Goal: Check status: Check status

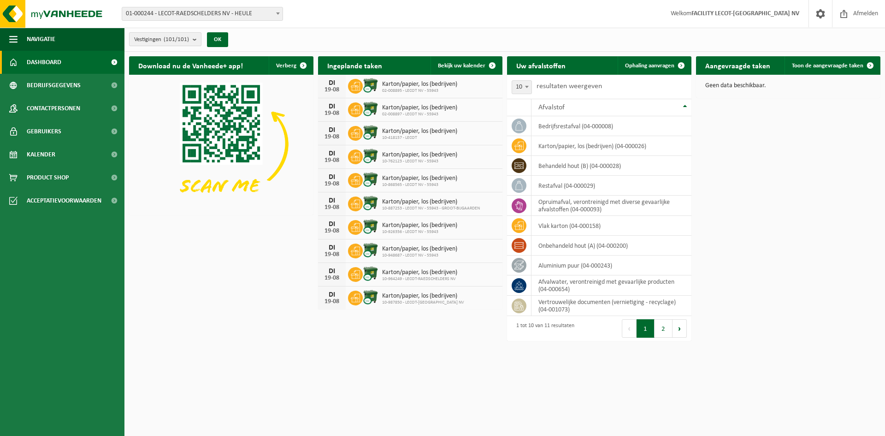
click at [185, 38] on count "(101/101)" at bounding box center [176, 39] width 25 height 6
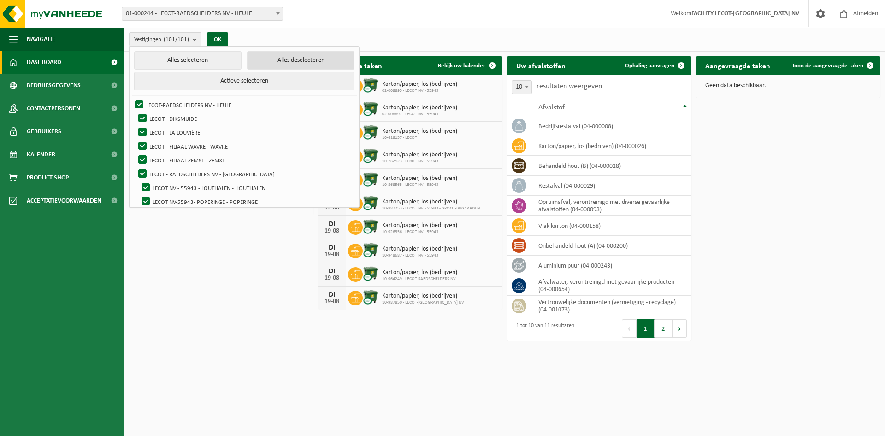
click at [268, 61] on button "Alles deselecteren" at bounding box center [300, 60] width 107 height 18
checkbox input "false"
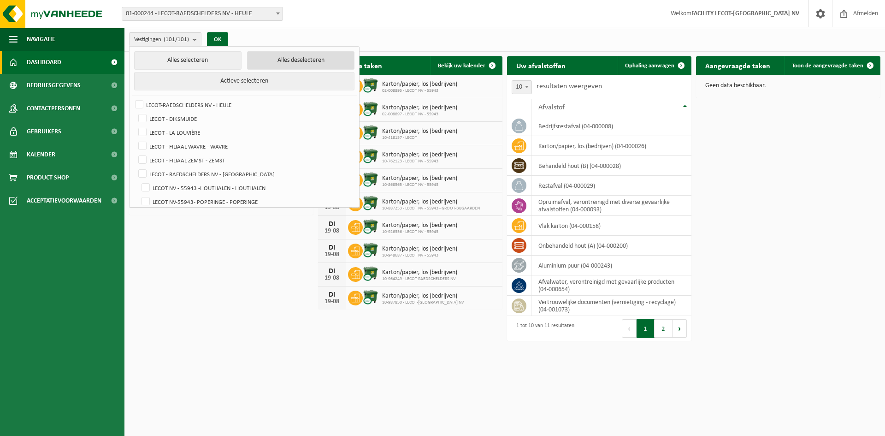
checkbox input "false"
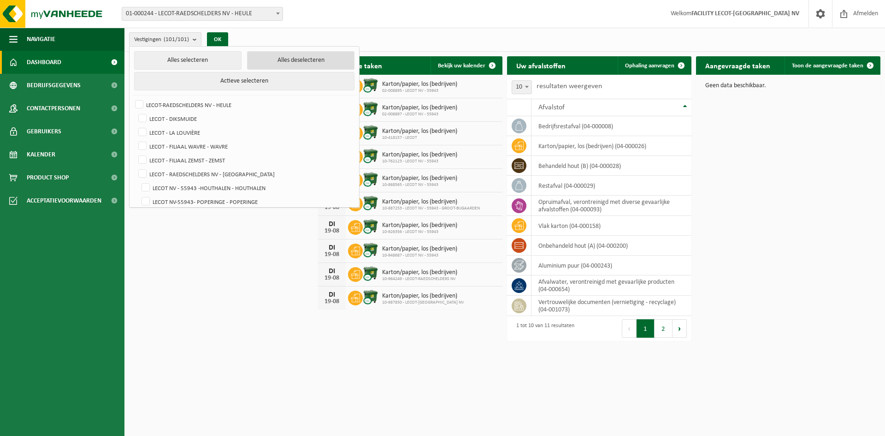
checkbox input "false"
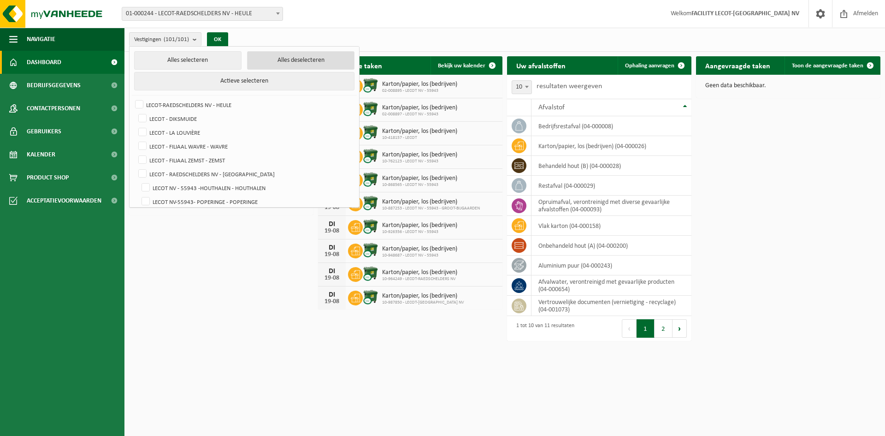
checkbox input "false"
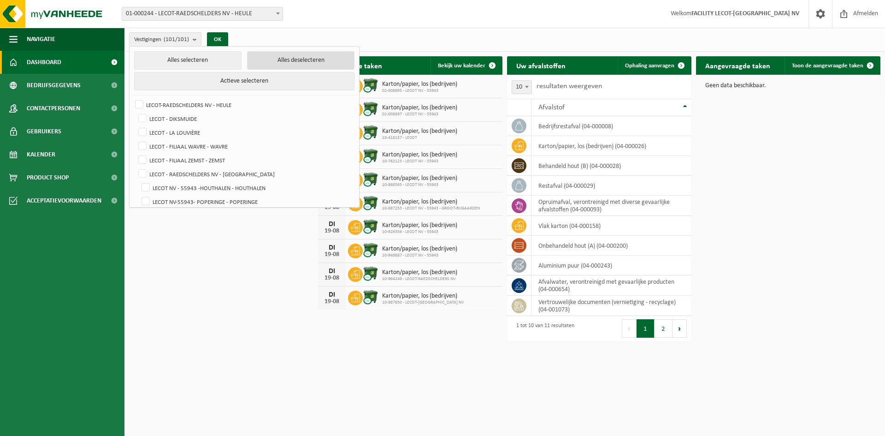
checkbox input "false"
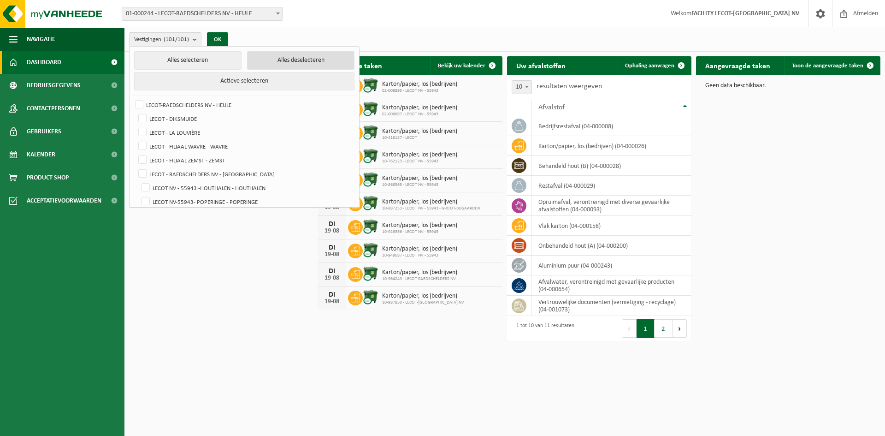
checkbox input "false"
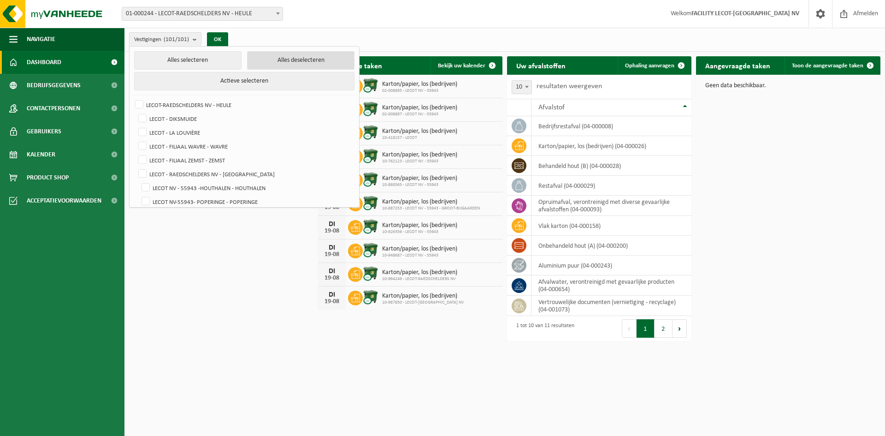
checkbox input "false"
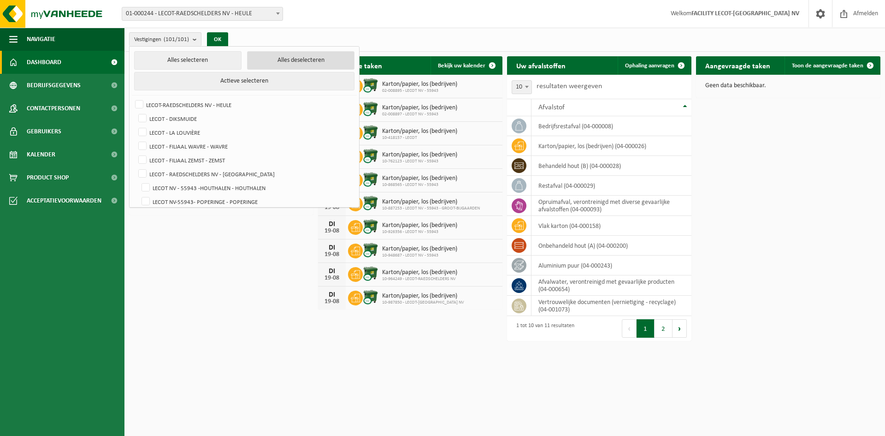
checkbox input "false"
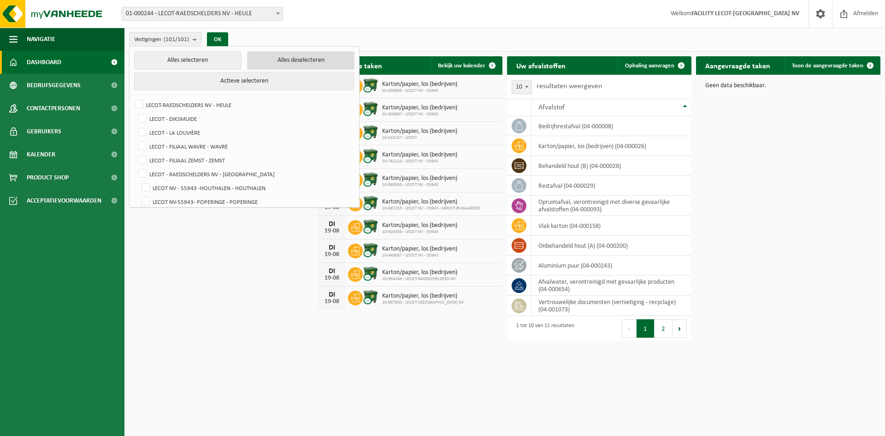
checkbox input "false"
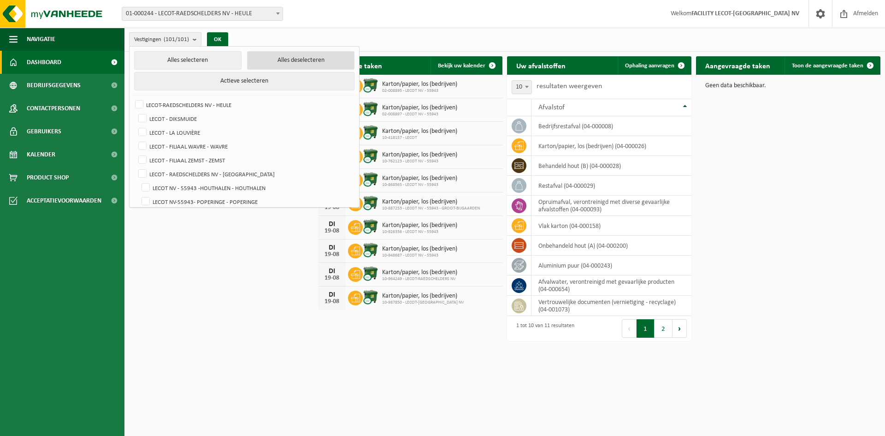
checkbox input "false"
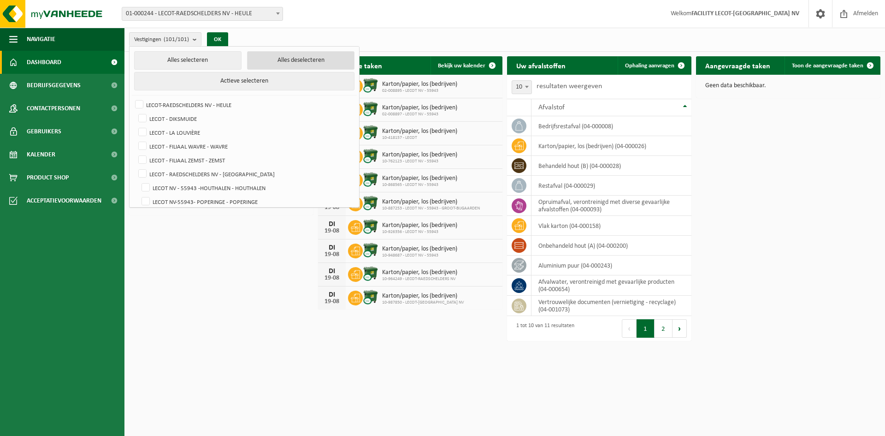
checkbox input "false"
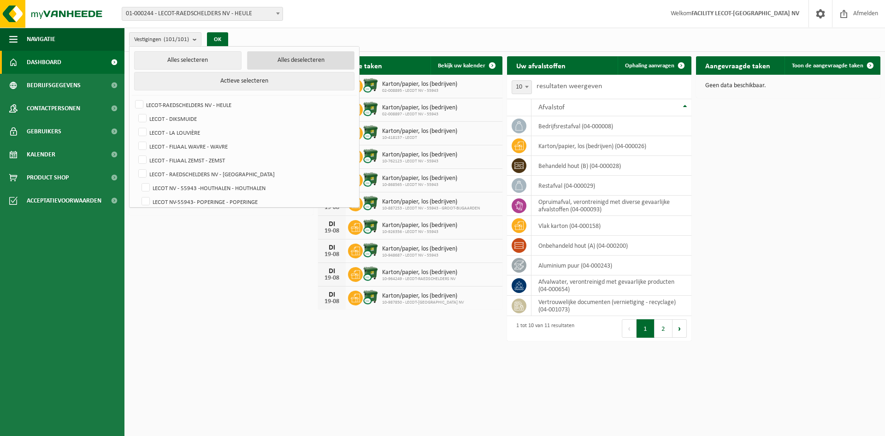
checkbox input "false"
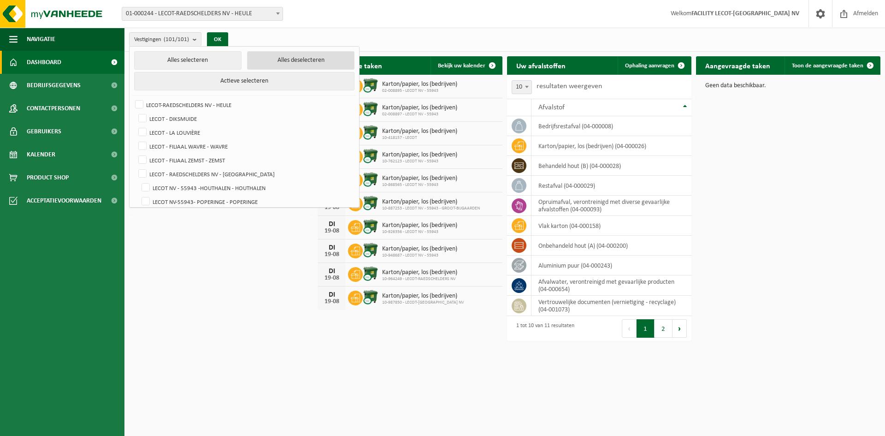
checkbox input "false"
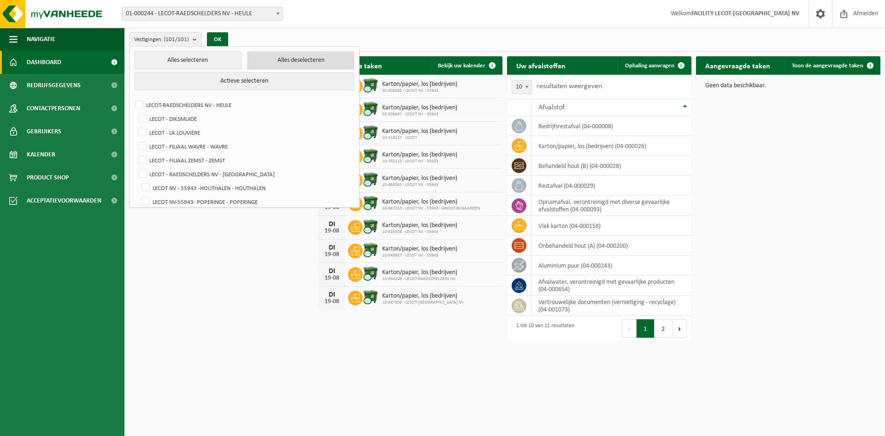
checkbox input "false"
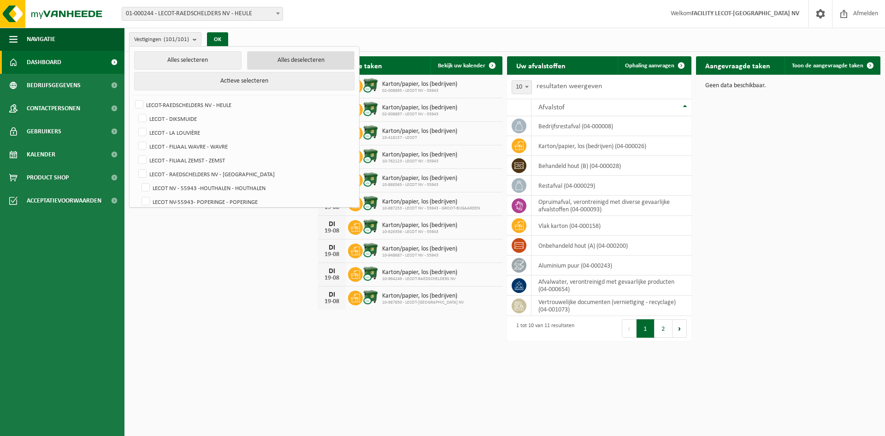
checkbox input "false"
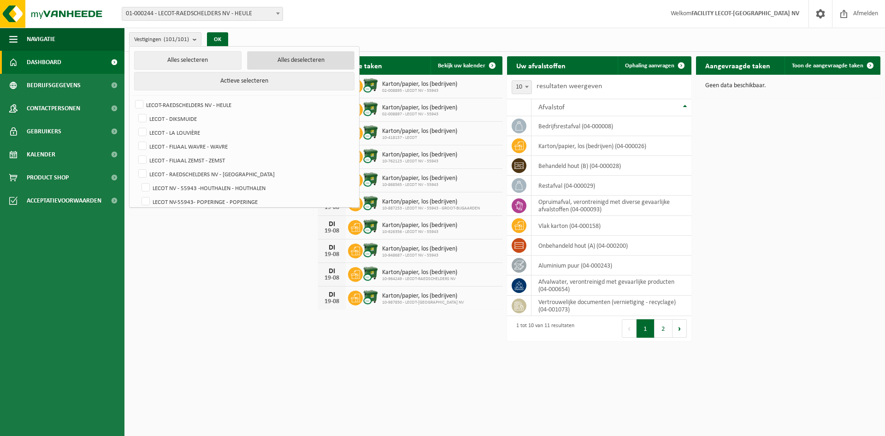
checkbox input "false"
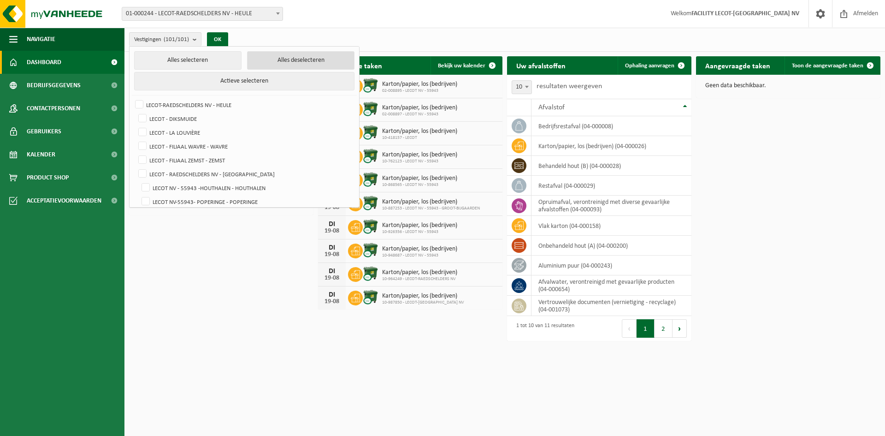
checkbox input "false"
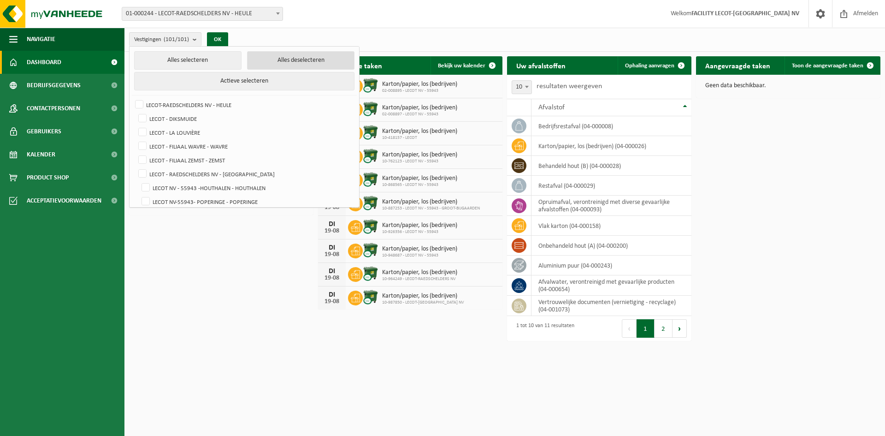
checkbox input "false"
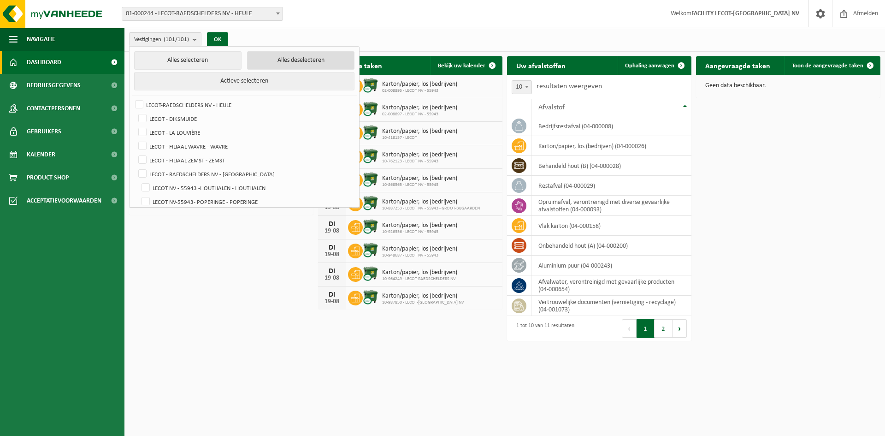
checkbox input "false"
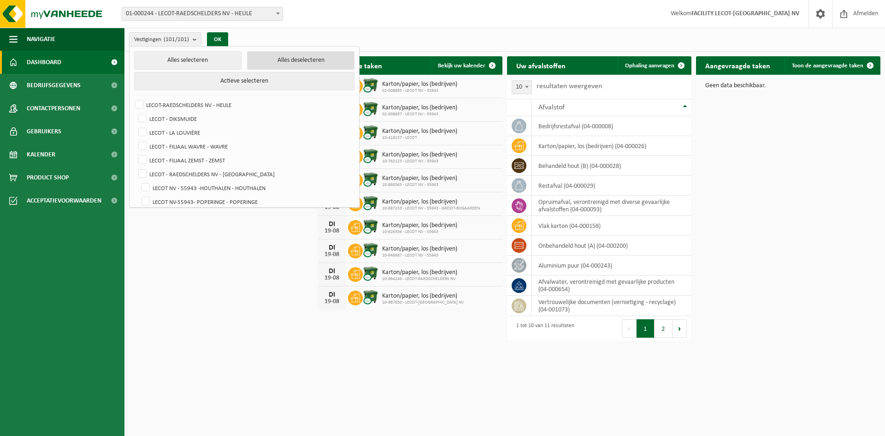
checkbox input "false"
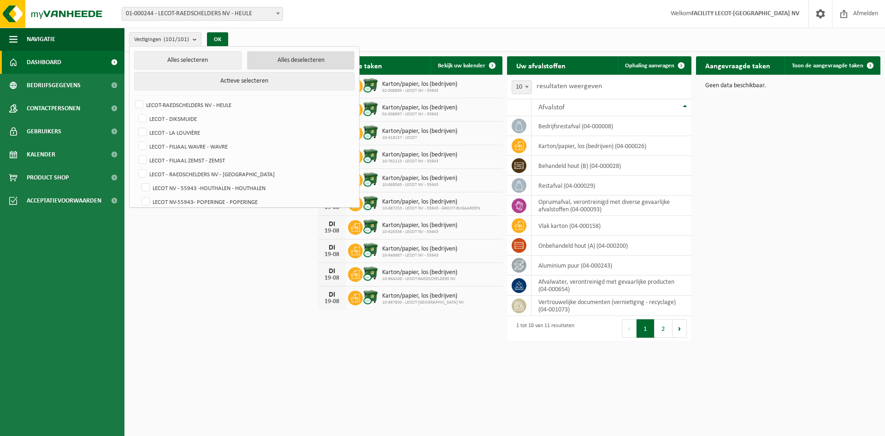
checkbox input "false"
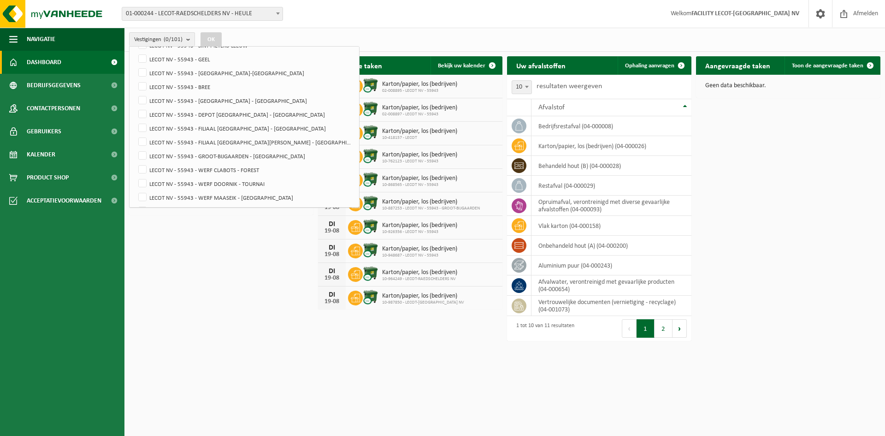
scroll to position [876, 0]
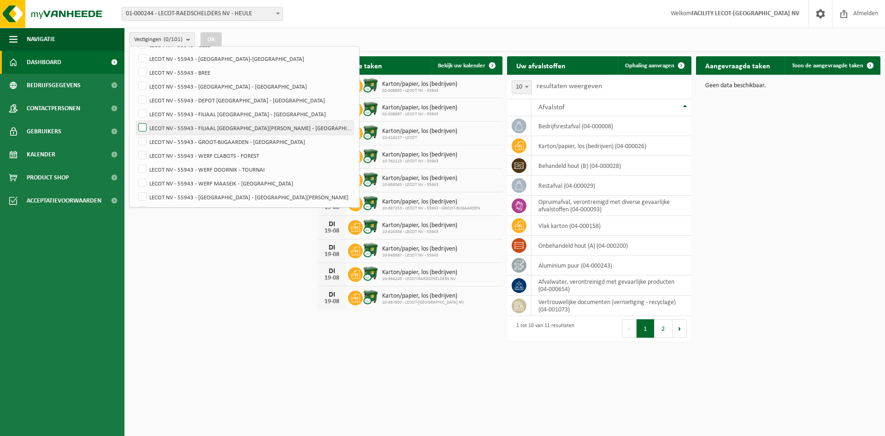
click at [249, 127] on label "LECOT NV - 55943 - FILIAAL [GEOGRAPHIC_DATA][PERSON_NAME] - [GEOGRAPHIC_DATA][P…" at bounding box center [244, 128] width 217 height 14
click at [135, 121] on input "LECOT NV - 55943 - FILIAAL [GEOGRAPHIC_DATA][PERSON_NAME] - [GEOGRAPHIC_DATA][P…" at bounding box center [135, 120] width 0 height 0
checkbox input "true"
click at [213, 35] on button "OK" at bounding box center [210, 39] width 21 height 15
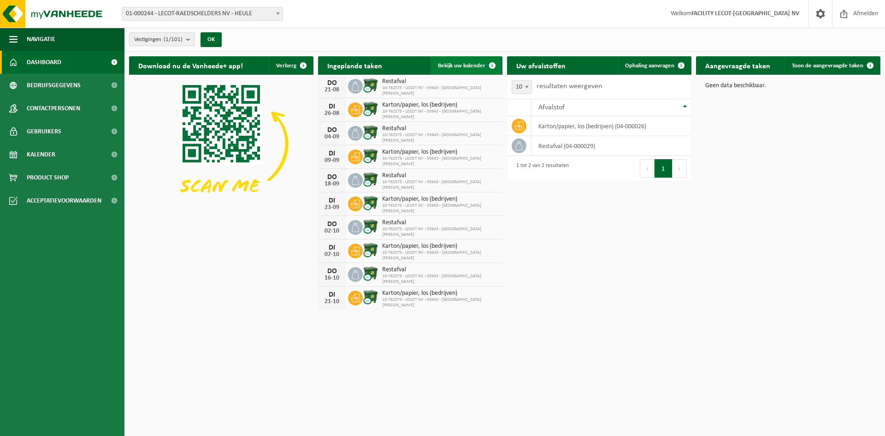
click at [480, 61] on link "Bekijk uw kalender" at bounding box center [465, 65] width 71 height 18
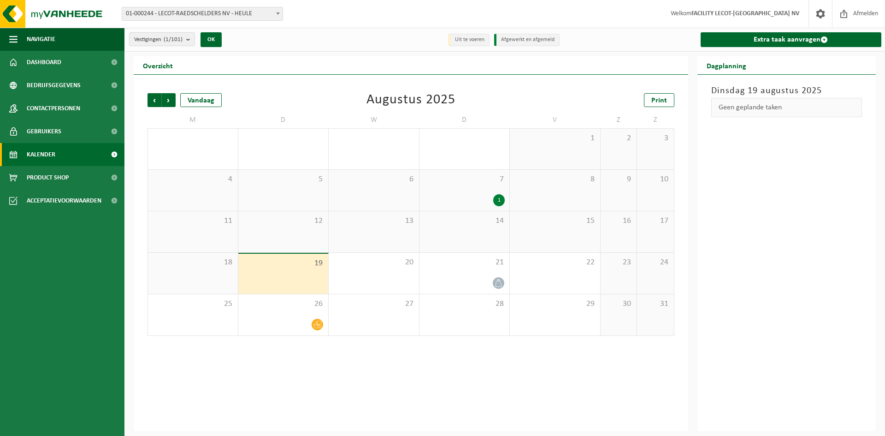
click at [497, 197] on div "1" at bounding box center [499, 200] width 12 height 12
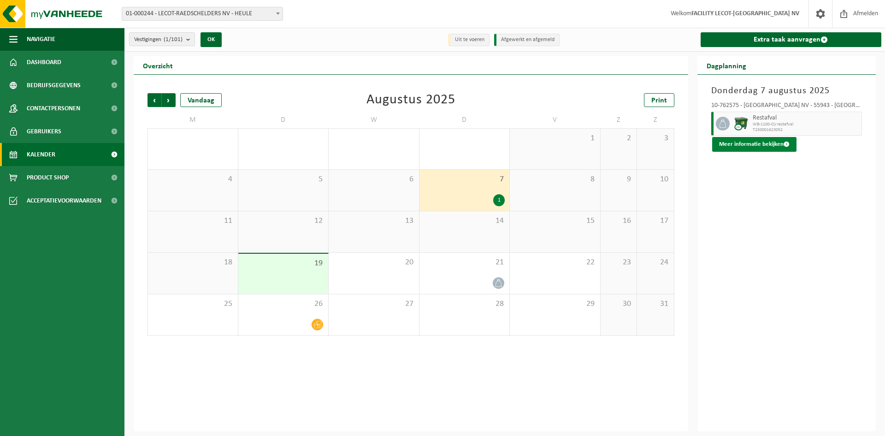
click at [748, 146] on button "Meer informatie bekijken" at bounding box center [754, 144] width 84 height 15
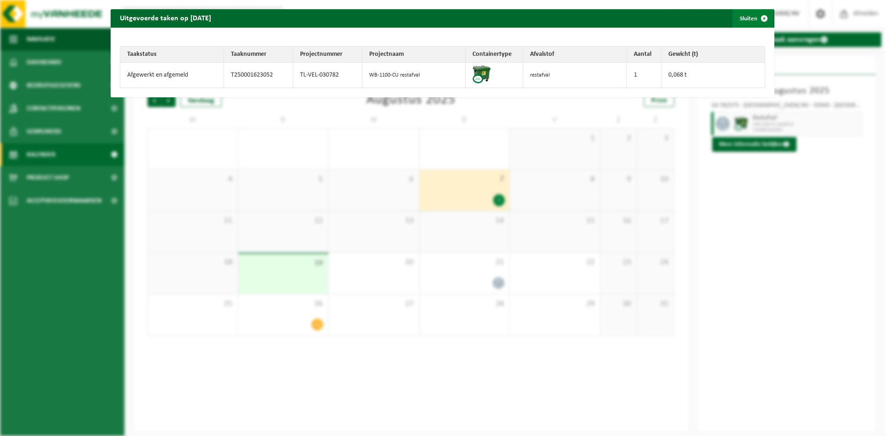
click at [755, 19] on span "button" at bounding box center [764, 18] width 18 height 18
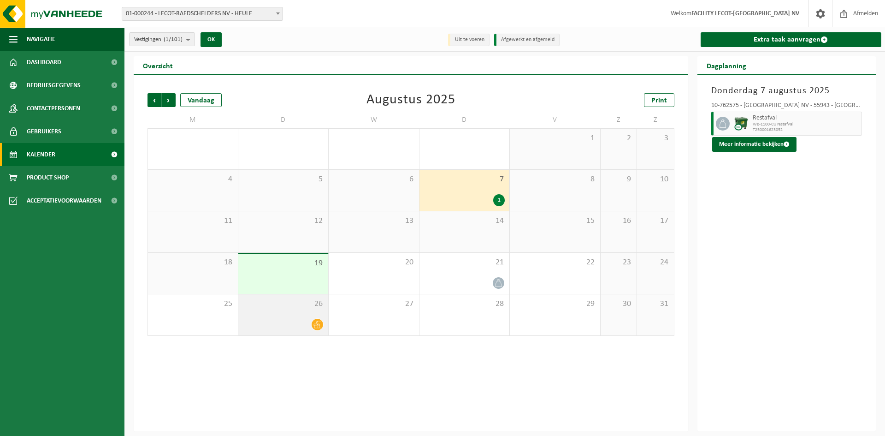
click at [318, 327] on icon at bounding box center [317, 324] width 8 height 7
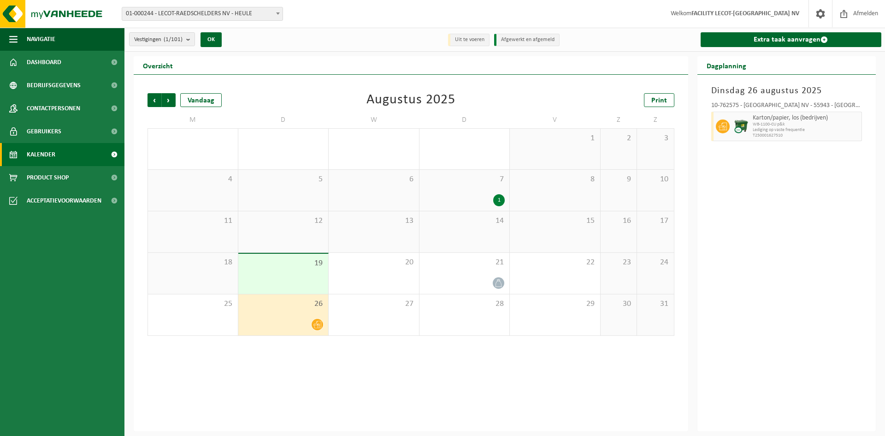
click at [343, 358] on div "Vorige Volgende Vandaag [DATE] Print M D W D V Z Z 28 1 29 1 30 31 1 2 3 4 5 6 …" at bounding box center [411, 253] width 554 height 356
click at [301, 229] on div "12" at bounding box center [283, 231] width 90 height 41
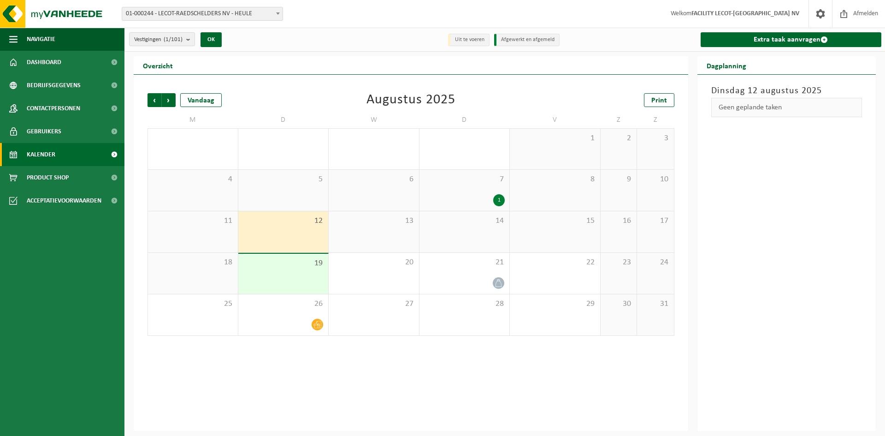
click at [308, 287] on div "19" at bounding box center [283, 273] width 90 height 40
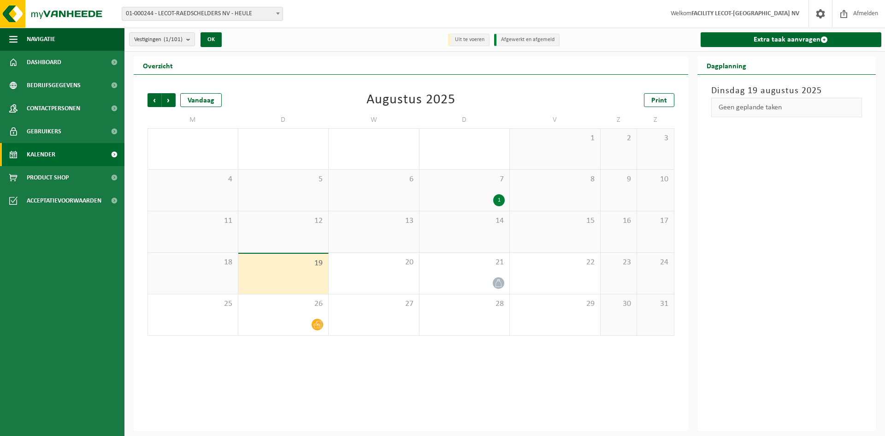
click at [288, 229] on div "12" at bounding box center [283, 231] width 90 height 41
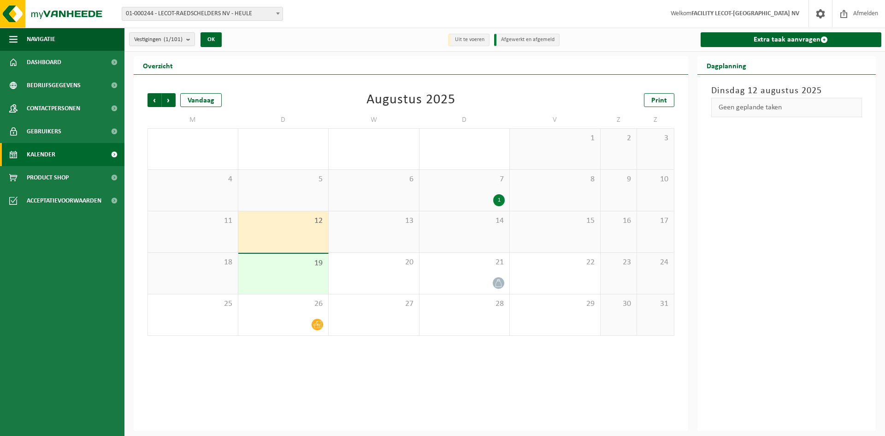
click at [288, 358] on div "Vorige Volgende Vandaag [DATE] Print M D W D V Z Z 28 1 29 1 30 31 1 2 3 4 5 6 …" at bounding box center [411, 253] width 554 height 356
click at [358, 369] on div "Vorige Volgende Vandaag [DATE] Print M D W D V Z Z 28 1 29 1 30 31 1 2 3 4 5 6 …" at bounding box center [411, 253] width 554 height 356
click at [300, 278] on div "19" at bounding box center [283, 273] width 90 height 40
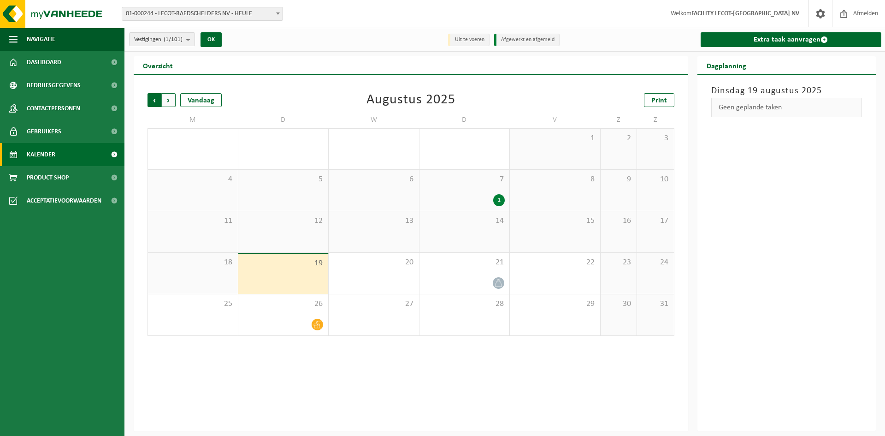
click at [169, 97] on span "Volgende" at bounding box center [169, 100] width 14 height 14
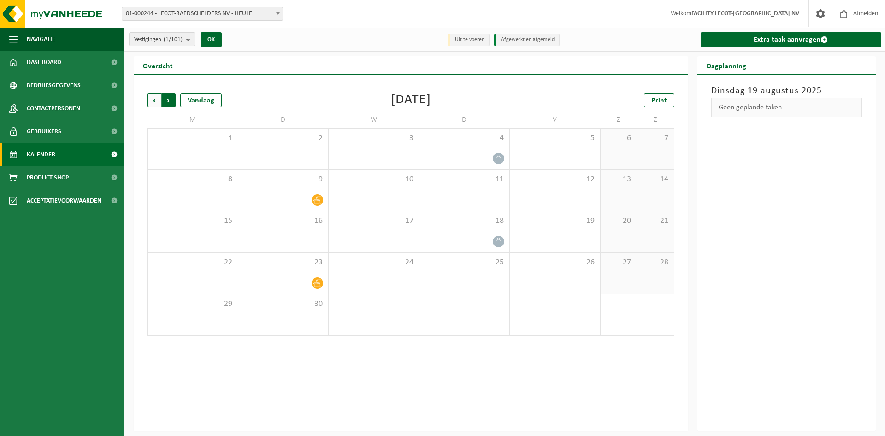
click at [150, 101] on span "Vorige" at bounding box center [154, 100] width 14 height 14
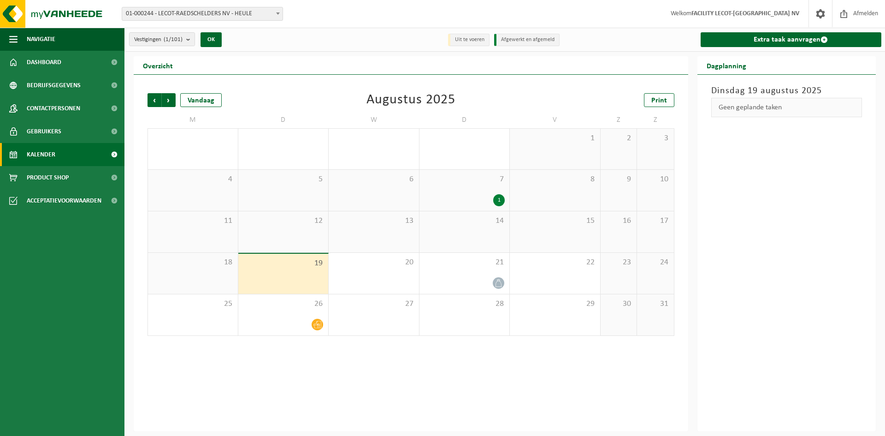
click at [383, 367] on div "Vorige Volgende Vandaag [DATE] Print M D W D V Z Z 28 1 29 1 30 31 1 2 3 4 5 6 …" at bounding box center [411, 253] width 554 height 356
click at [499, 284] on icon at bounding box center [499, 283] width 8 height 8
